Goal: Task Accomplishment & Management: Use online tool/utility

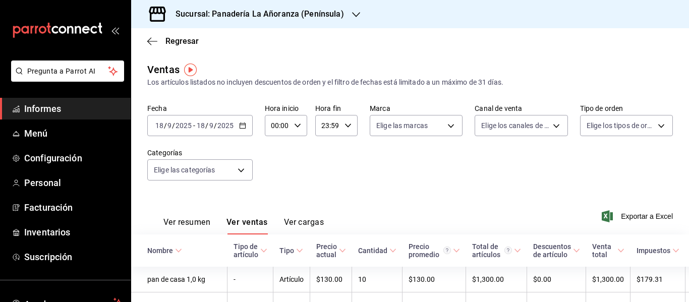
click at [242, 124] on \(Stroke\) "button" at bounding box center [243, 126] width 6 height 6
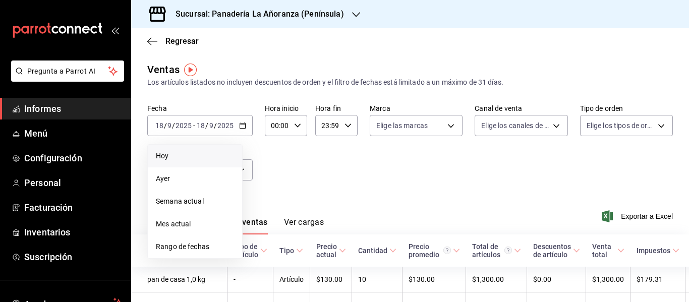
click at [216, 153] on span "Hoy" at bounding box center [195, 156] width 78 height 11
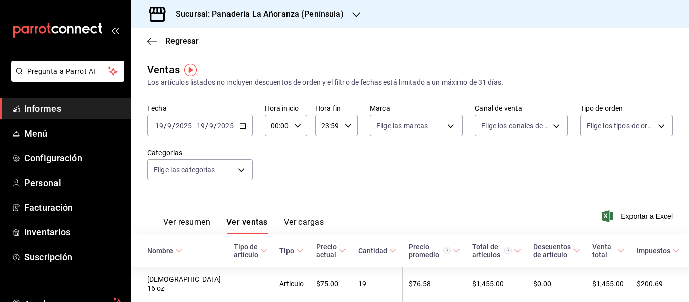
click at [352, 17] on icon "button" at bounding box center [356, 15] width 8 height 8
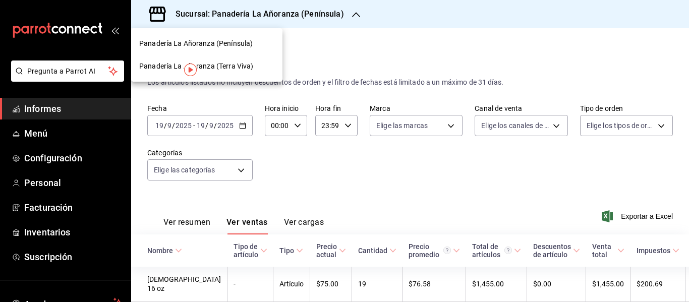
click at [239, 71] on span "Panadería La Añoranza (Terra Viva)" at bounding box center [196, 66] width 114 height 11
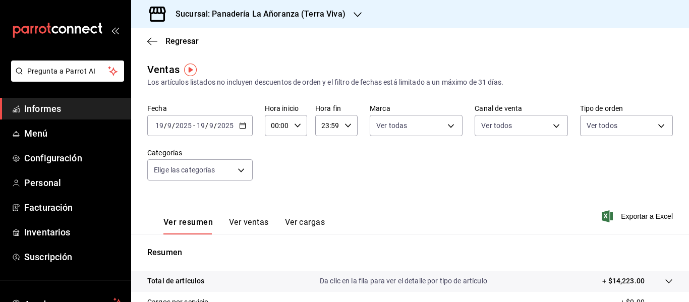
click at [252, 223] on font "Ver ventas" at bounding box center [249, 222] width 40 height 10
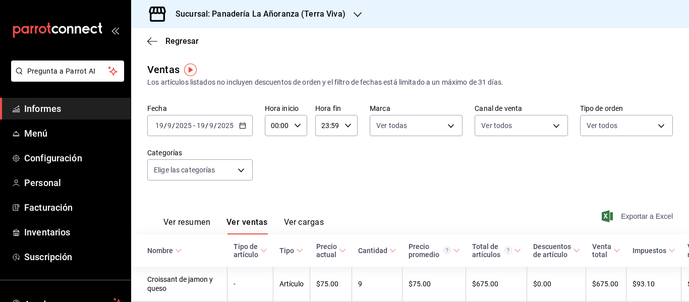
click at [638, 215] on font "Exportar a Excel" at bounding box center [647, 216] width 52 height 8
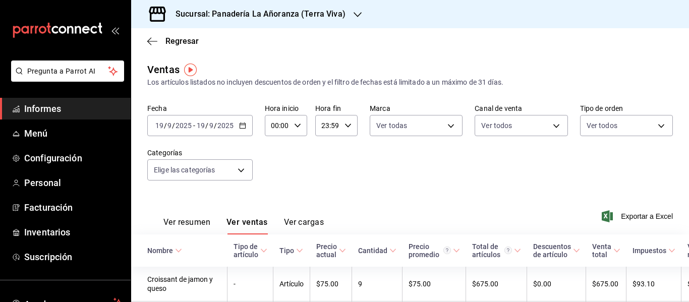
click at [354, 11] on icon "button" at bounding box center [358, 15] width 8 height 8
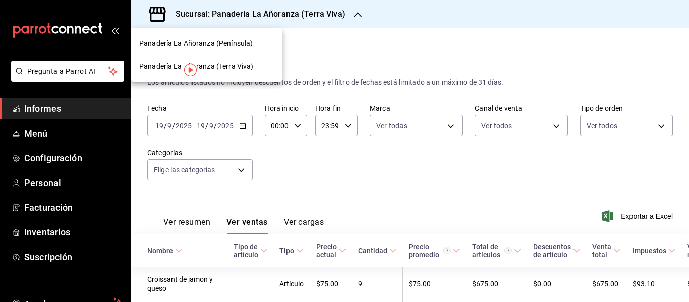
click at [246, 41] on font "Panadería La Añoranza (Península)" at bounding box center [196, 43] width 114 height 8
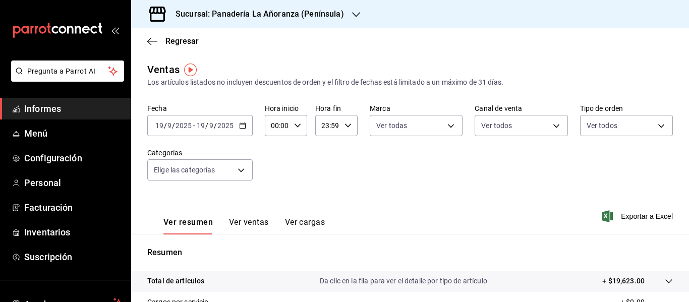
click at [250, 219] on font "Ver ventas" at bounding box center [249, 222] width 40 height 10
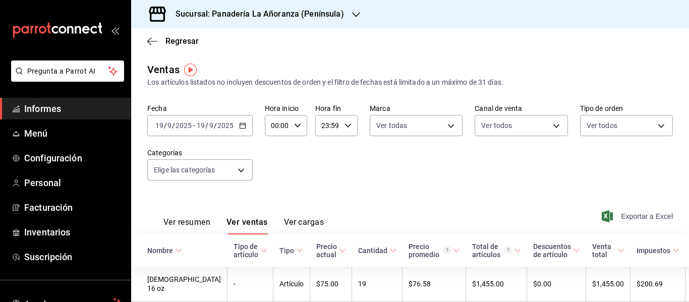
click at [632, 215] on font "Exportar a Excel" at bounding box center [647, 216] width 52 height 8
